Goal: Task Accomplishment & Management: Manage account settings

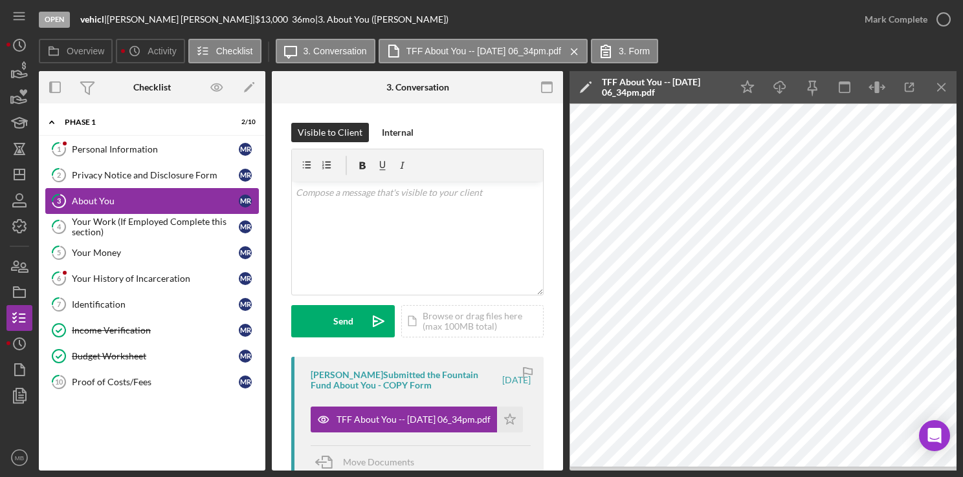
click at [96, 210] on link "3 About You M R" at bounding box center [151, 201] width 213 height 26
click at [131, 374] on link "10 Proof of Costs/Fees M R" at bounding box center [151, 382] width 213 height 26
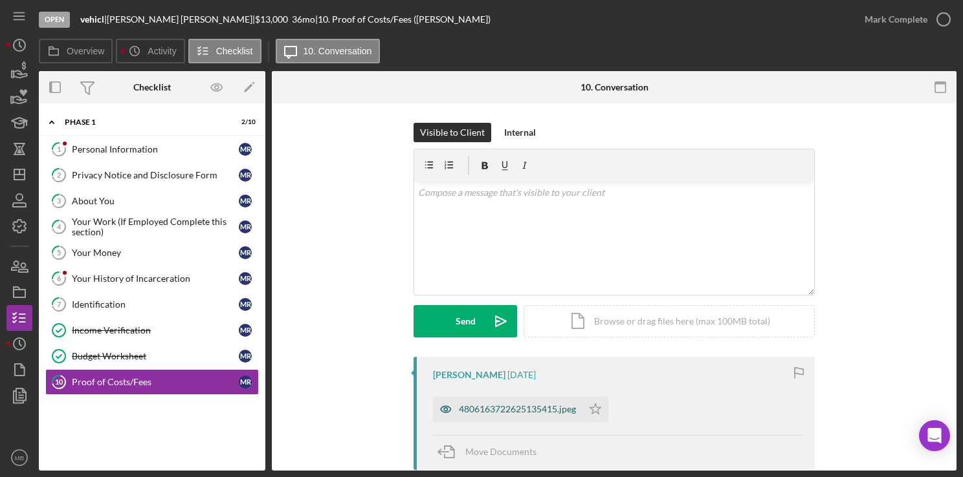
click at [527, 409] on div "4806163722625135415.jpeg" at bounding box center [517, 409] width 117 height 10
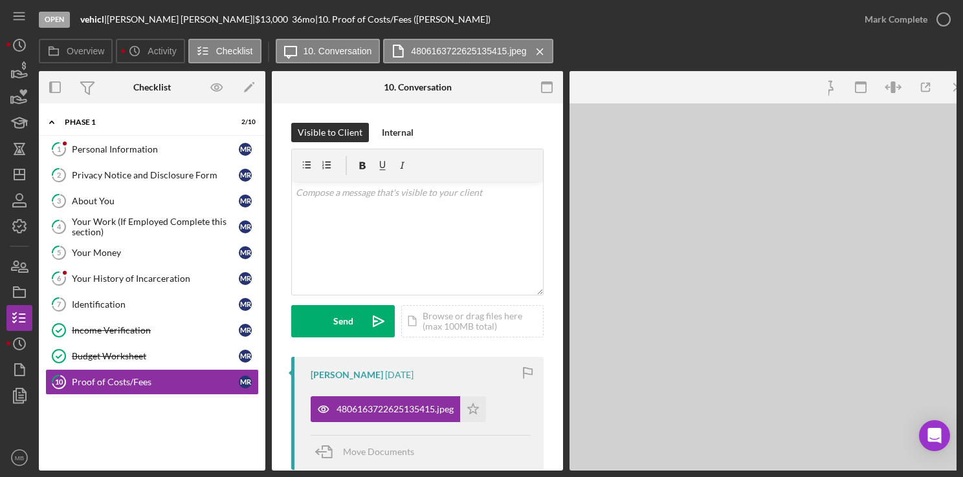
click at [524, 410] on div "4806163722625135415.jpeg Icon/Star" at bounding box center [421, 406] width 220 height 32
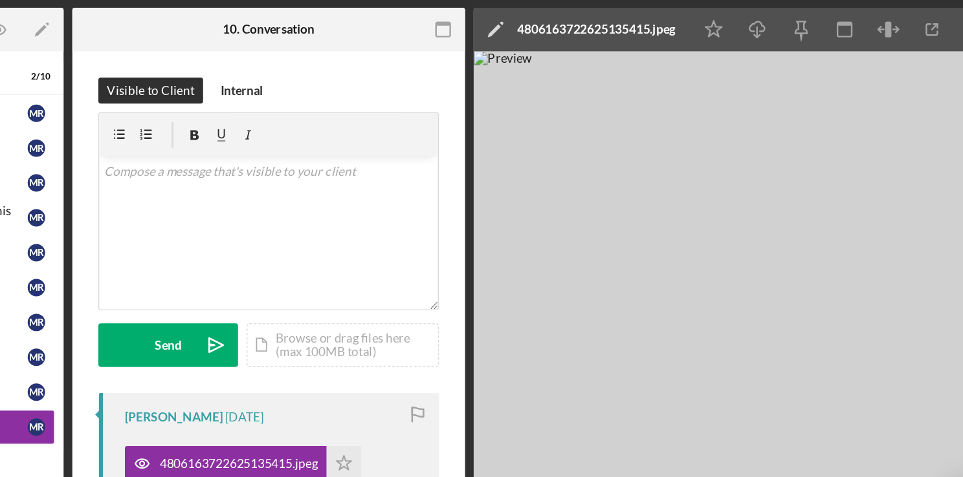
scroll to position [0, 1]
